Goal: Task Accomplishment & Management: Manage account settings

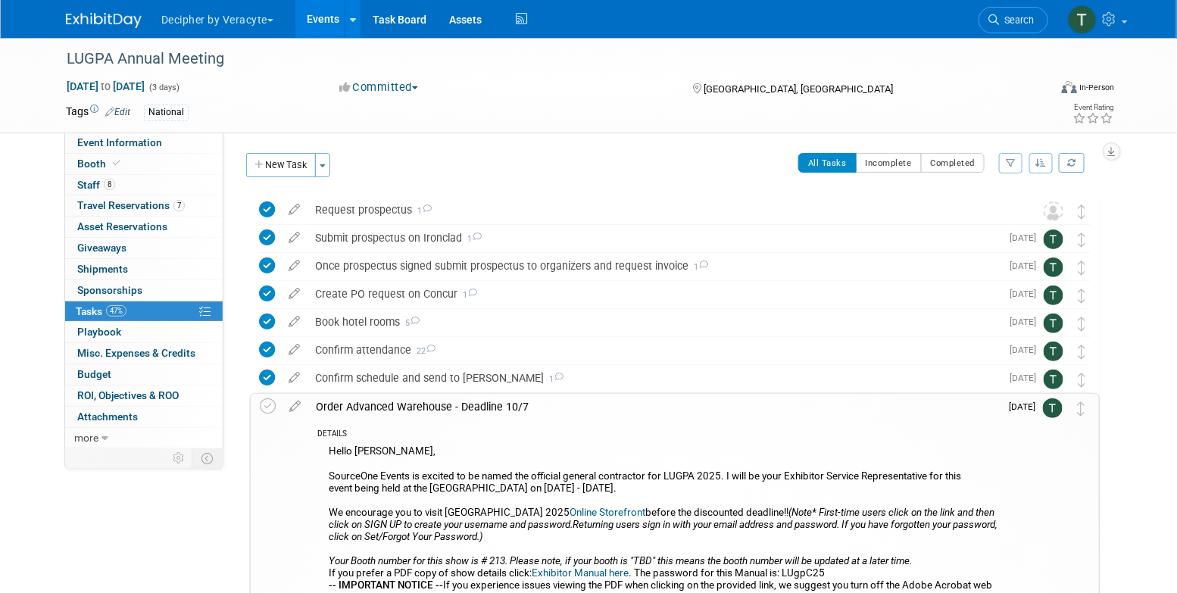
scroll to position [1018, 0]
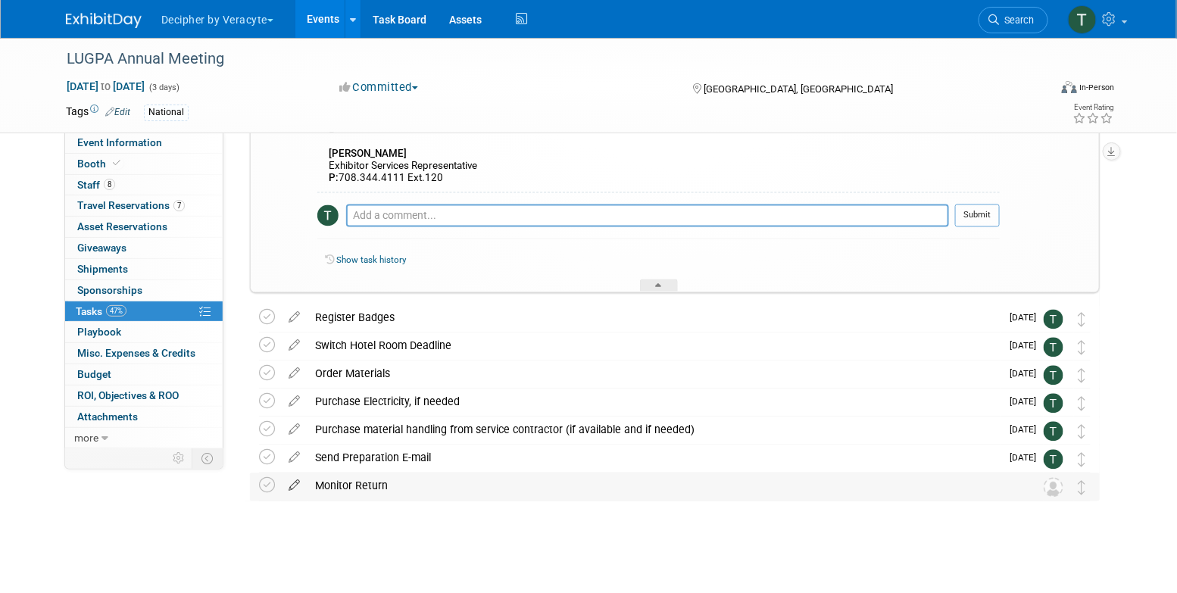
click at [292, 489] on icon at bounding box center [294, 482] width 27 height 19
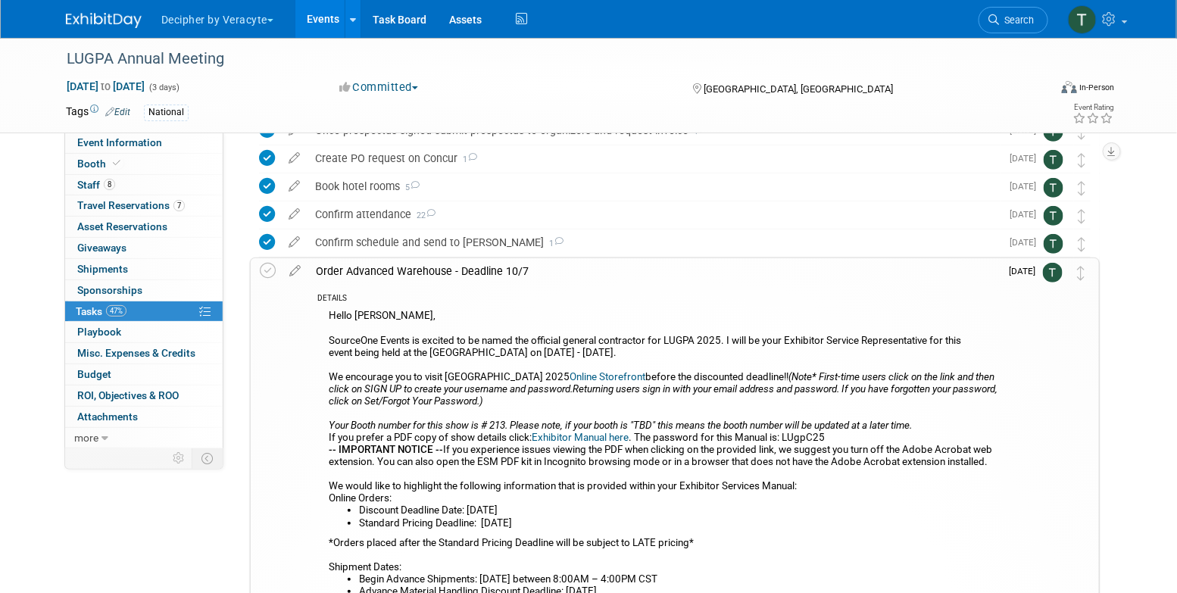
scroll to position [0, 0]
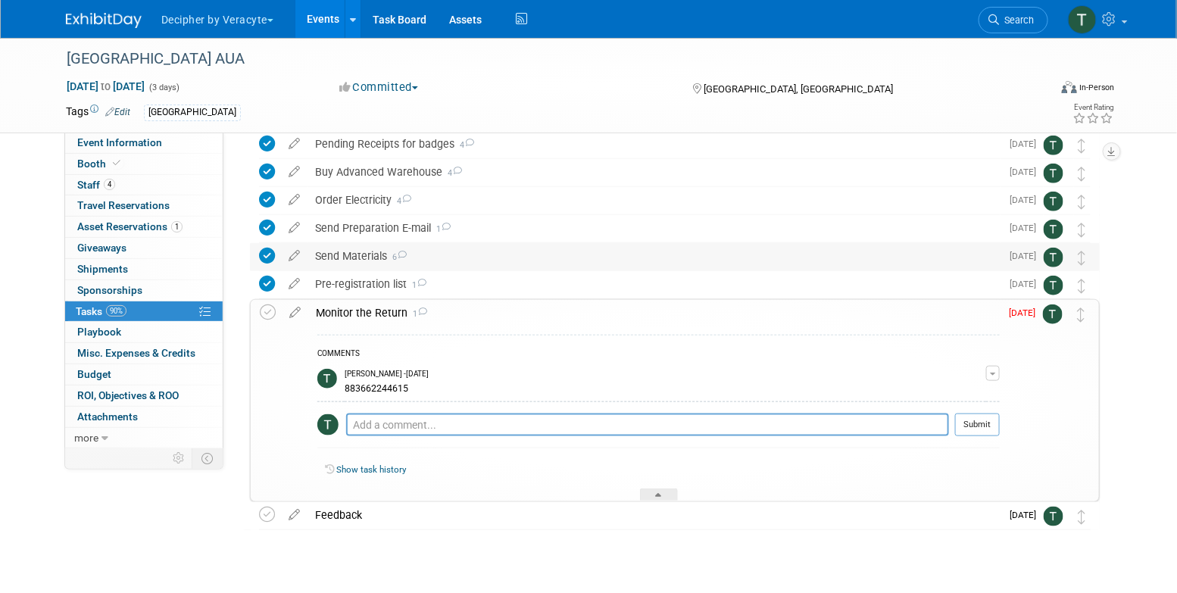
scroll to position [410, 0]
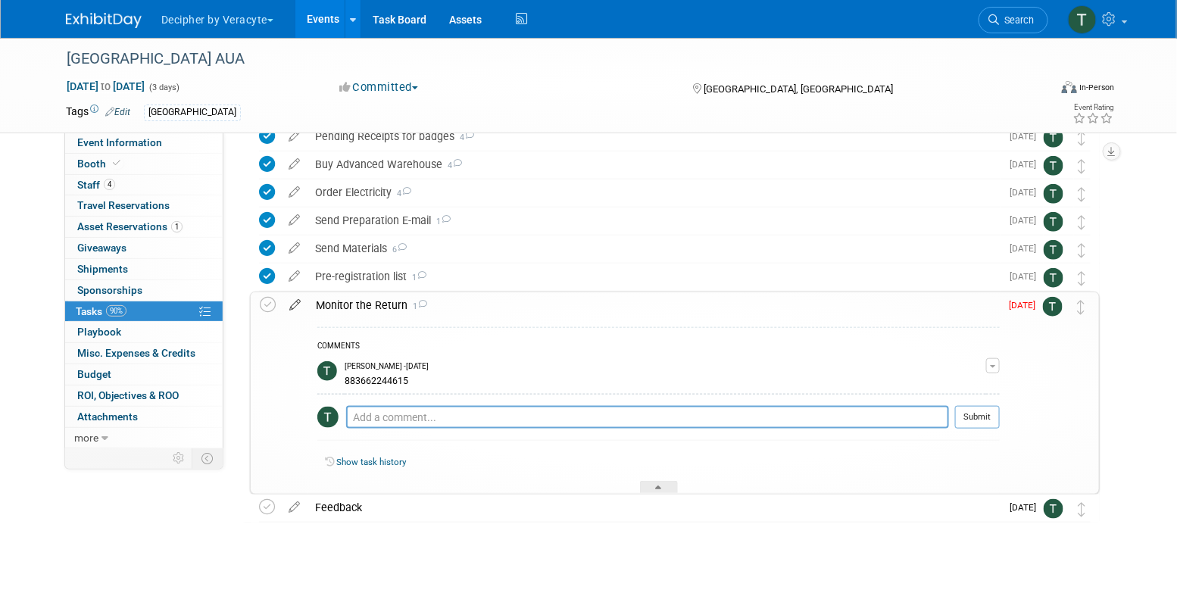
click at [298, 307] on icon at bounding box center [295, 301] width 27 height 19
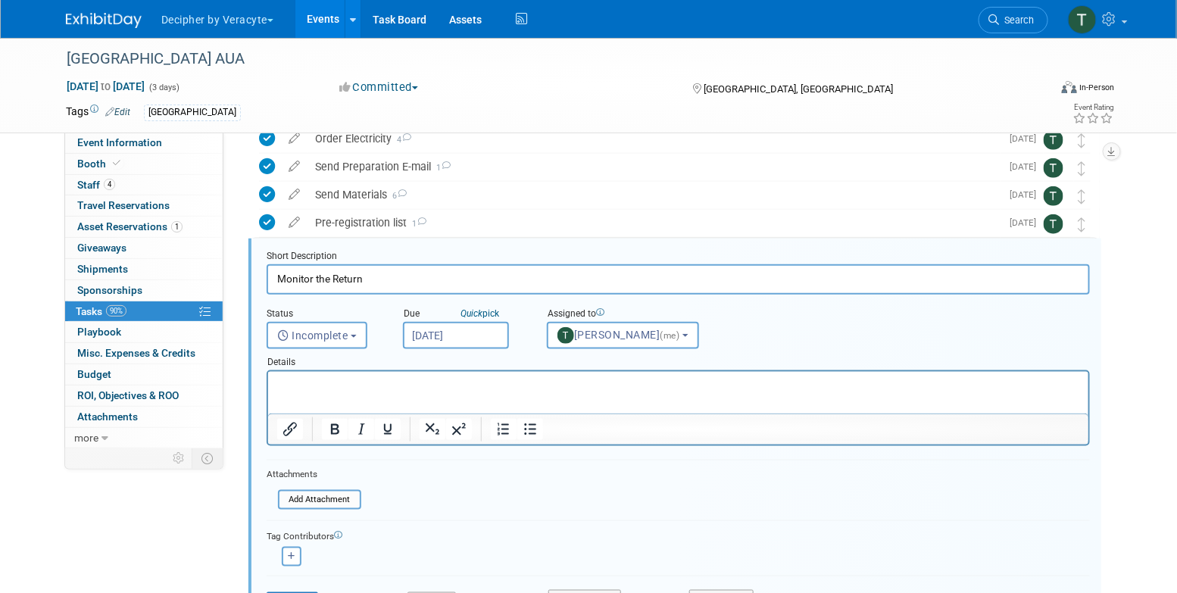
scroll to position [479, 0]
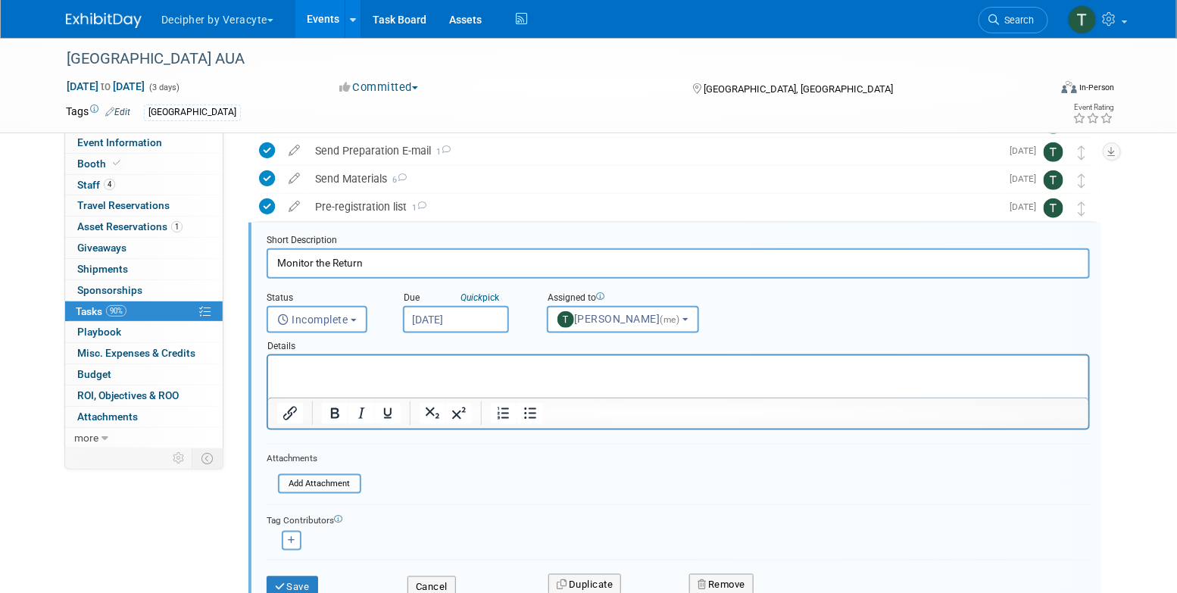
click at [457, 333] on div "Details" at bounding box center [678, 343] width 823 height 21
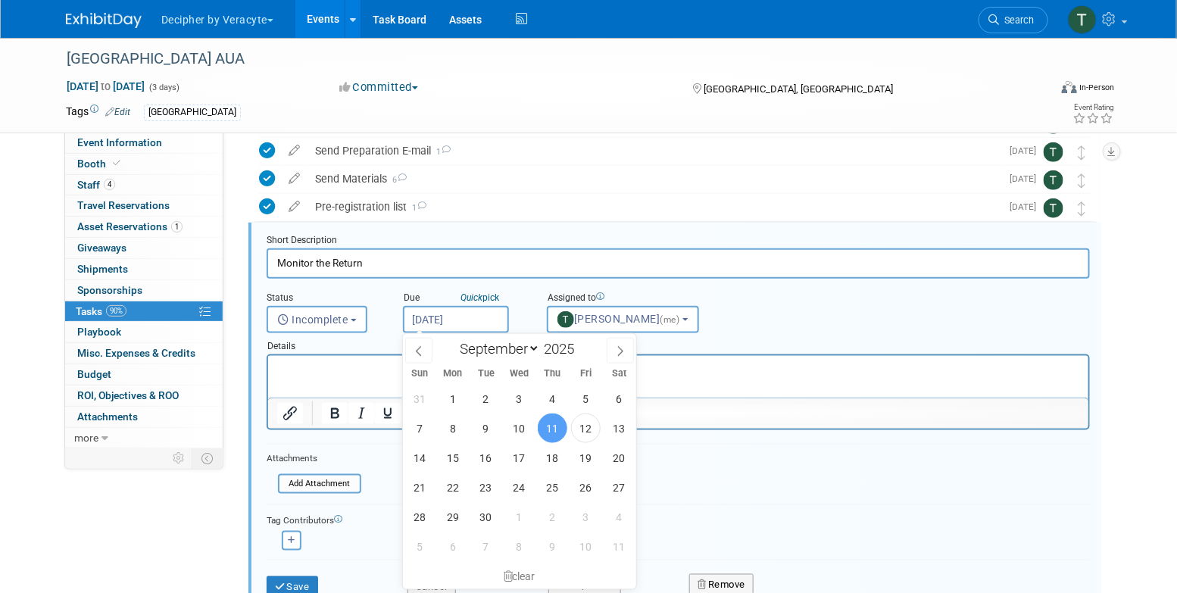
click at [456, 322] on input "Sep 11, 2025" at bounding box center [456, 319] width 106 height 27
click at [577, 455] on span "19" at bounding box center [586, 458] width 30 height 30
type input "Sep 19, 2025"
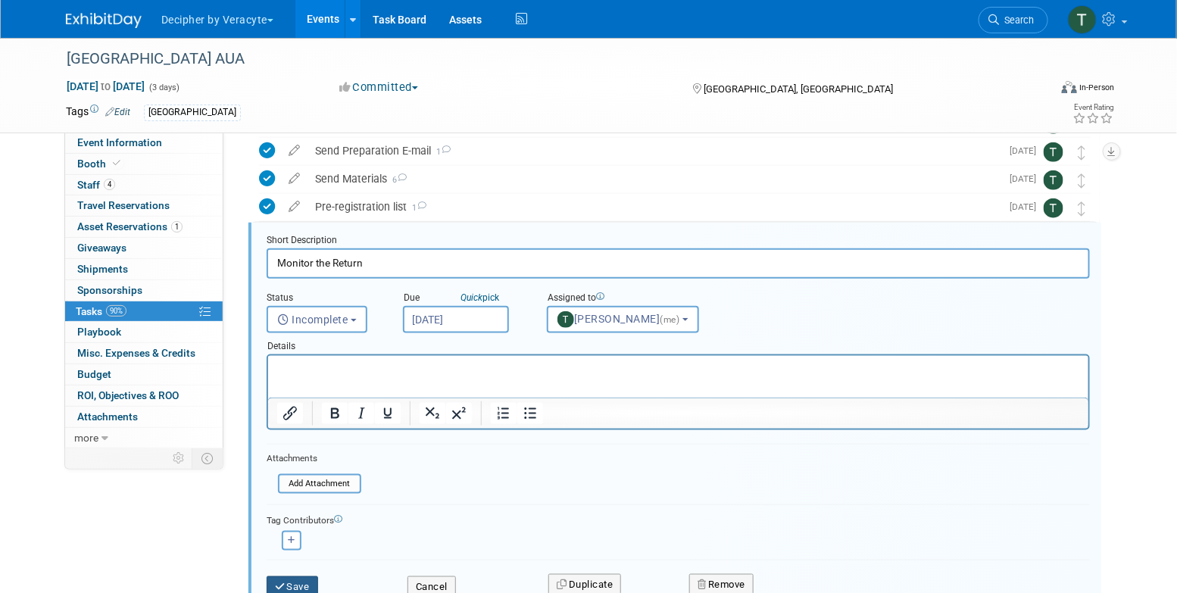
click at [293, 581] on button "Save" at bounding box center [292, 586] width 51 height 21
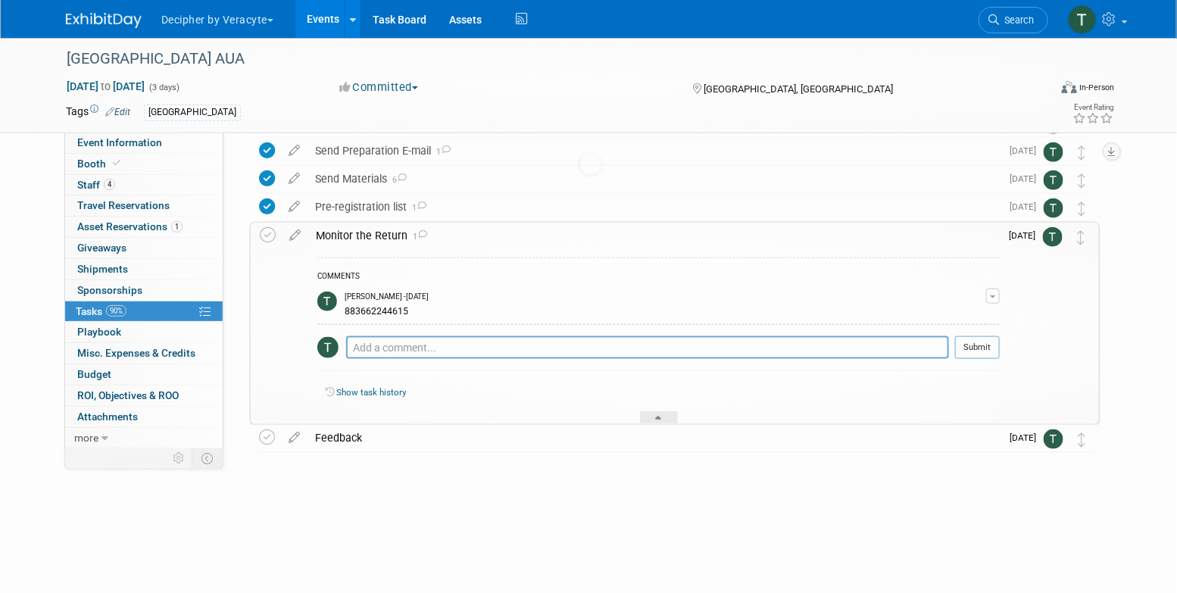
scroll to position [431, 0]
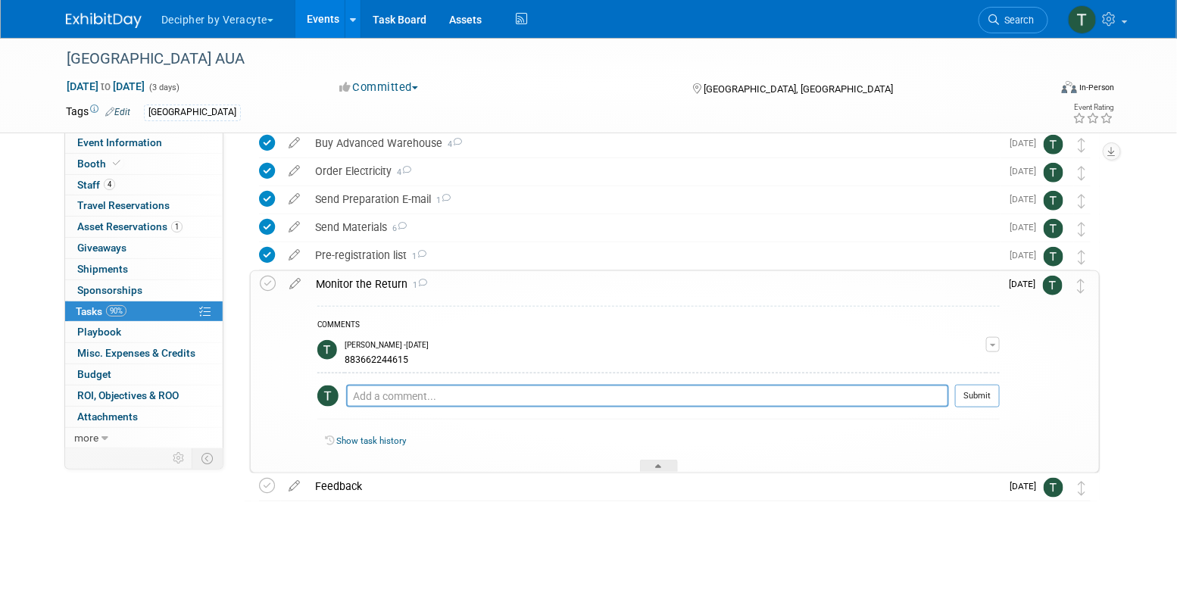
click at [328, 15] on link "Events" at bounding box center [322, 19] width 55 height 38
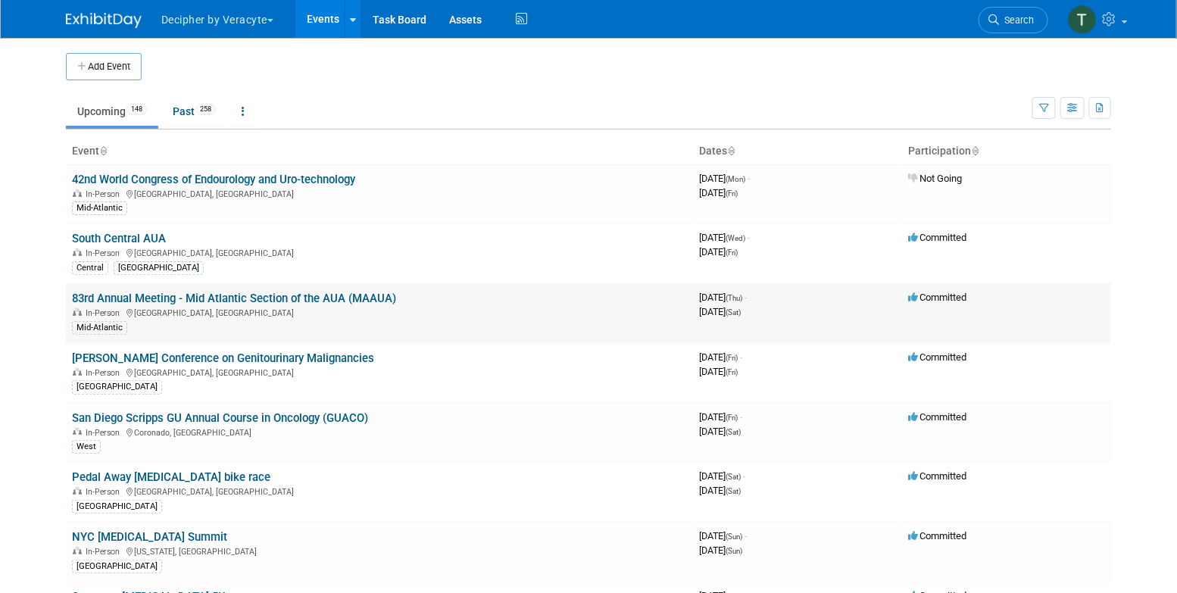
click at [238, 300] on link "83rd Annual Meeting - Mid Atlantic Section of the AUA (MAAUA)" at bounding box center [234, 299] width 324 height 14
